Goal: Information Seeking & Learning: Learn about a topic

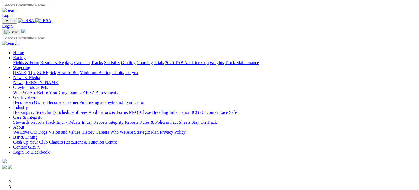
click at [24, 60] on link "Fields & Form" at bounding box center [26, 62] width 26 height 5
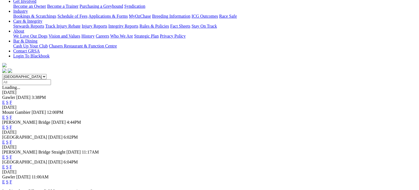
scroll to position [108, 0]
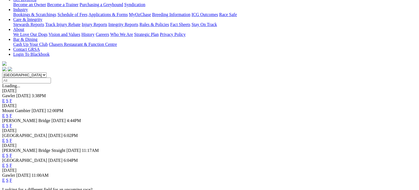
click at [12, 138] on link "F" at bounding box center [11, 140] width 2 height 5
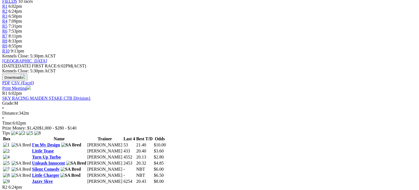
scroll to position [191, 0]
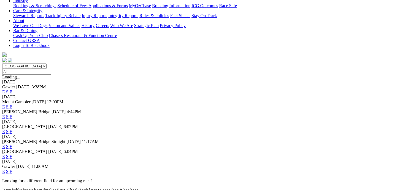
scroll to position [117, 0]
click at [12, 143] on link "F" at bounding box center [11, 145] width 2 height 5
